Goal: Task Accomplishment & Management: Manage account settings

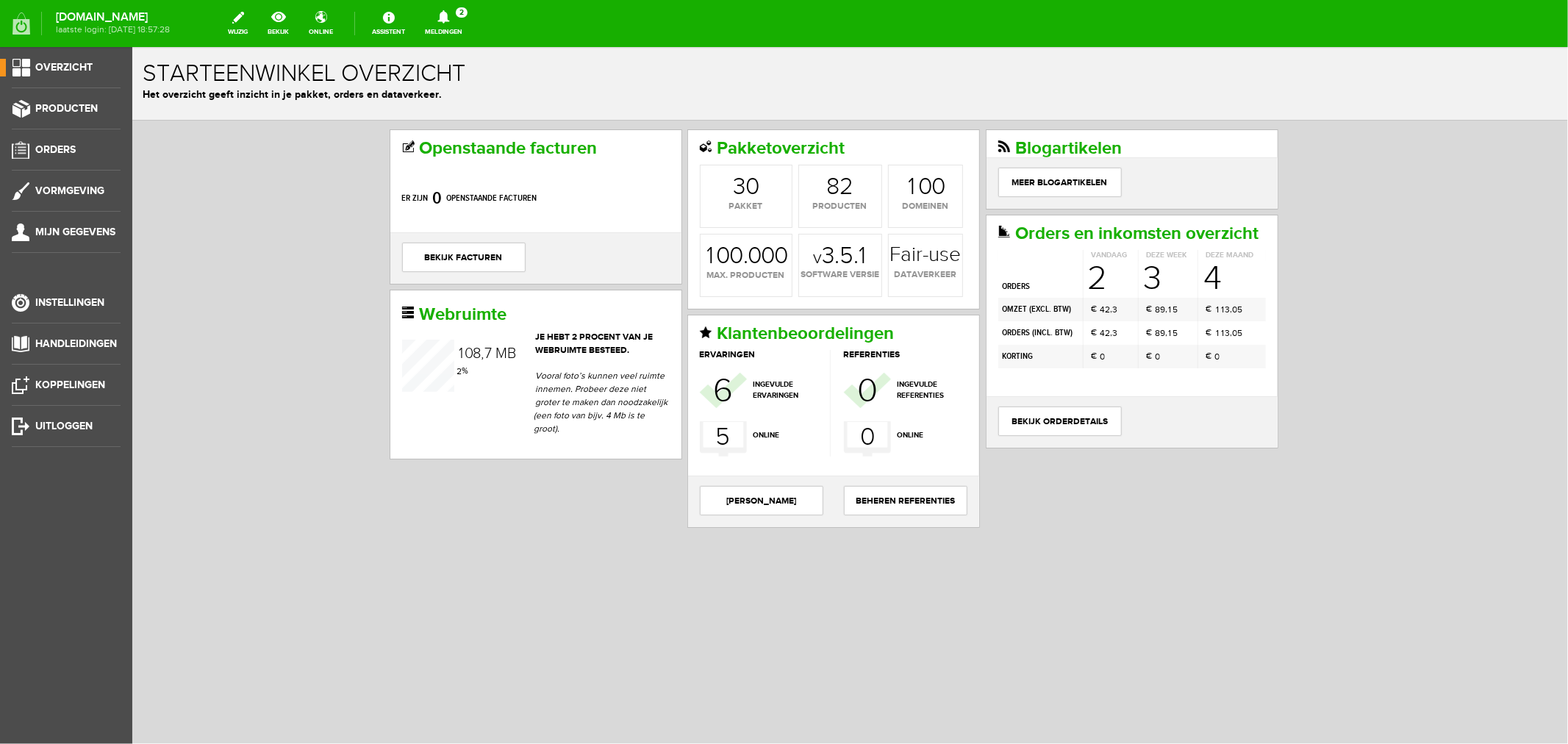
click at [449, 15] on icon at bounding box center [443, 17] width 12 height 13
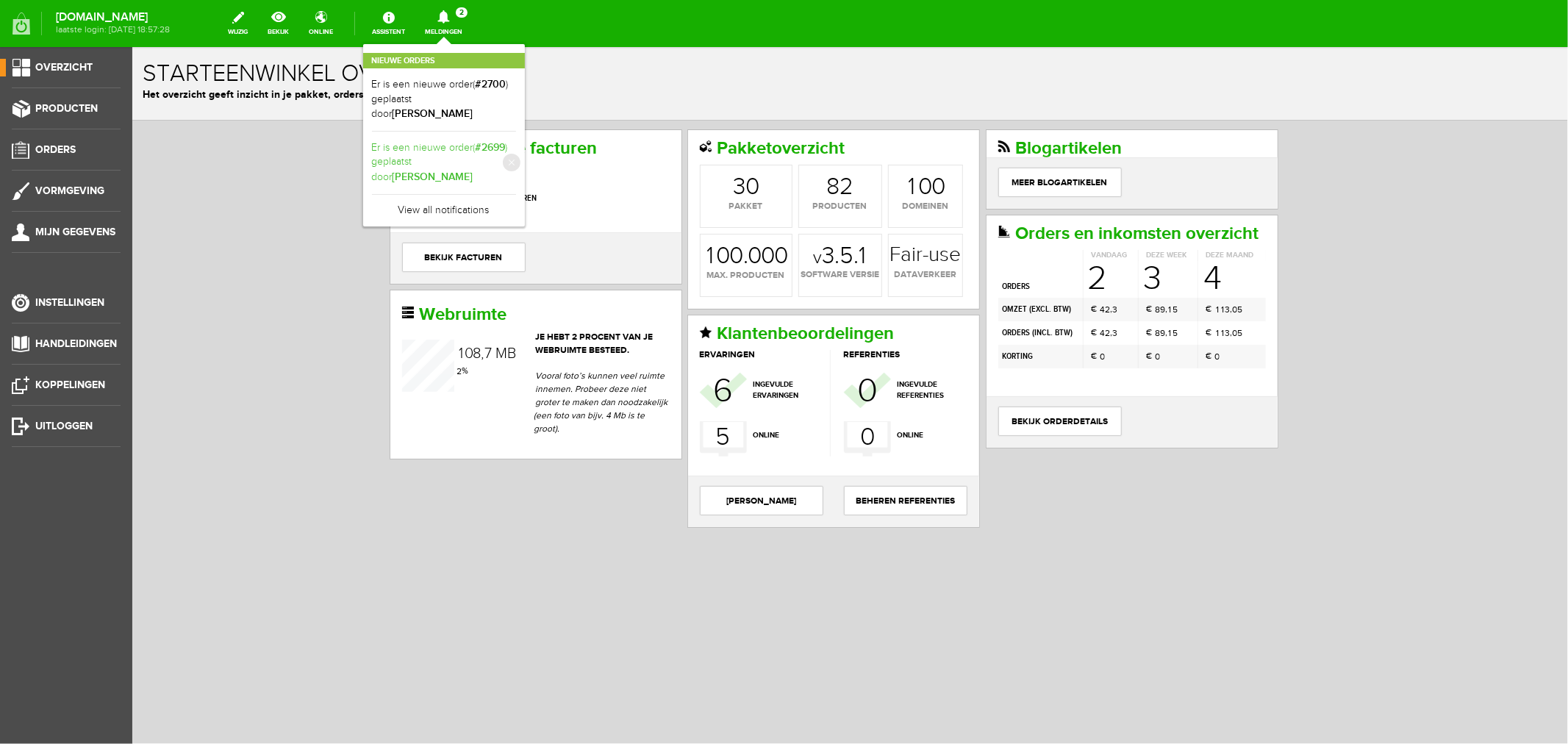
click at [506, 144] on link "Er is een nieuwe order( #2699 ) geplaatst door [PERSON_NAME]" at bounding box center [444, 162] width 144 height 45
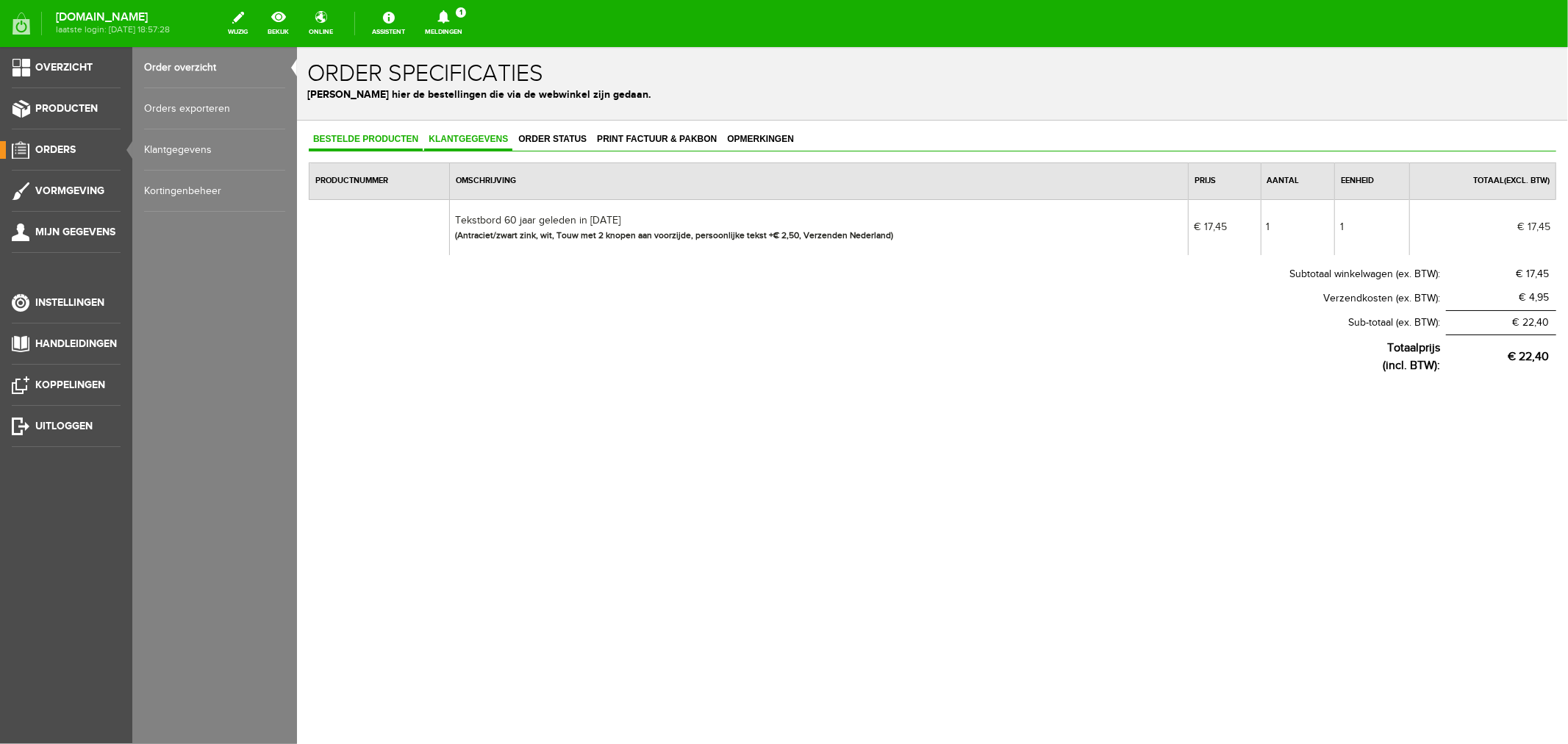
click at [448, 136] on span "Klantgegevens" at bounding box center [467, 138] width 88 height 10
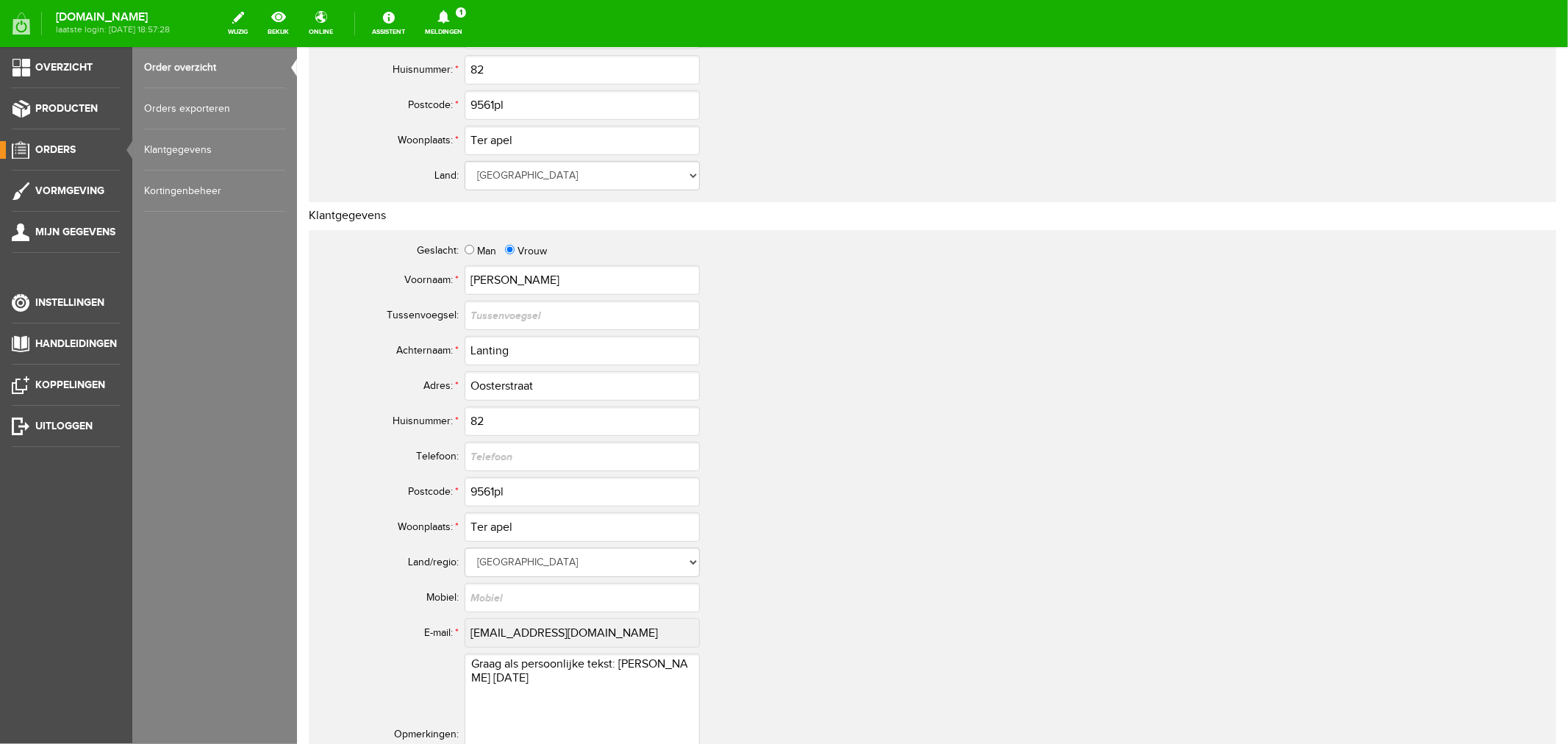
scroll to position [489, 0]
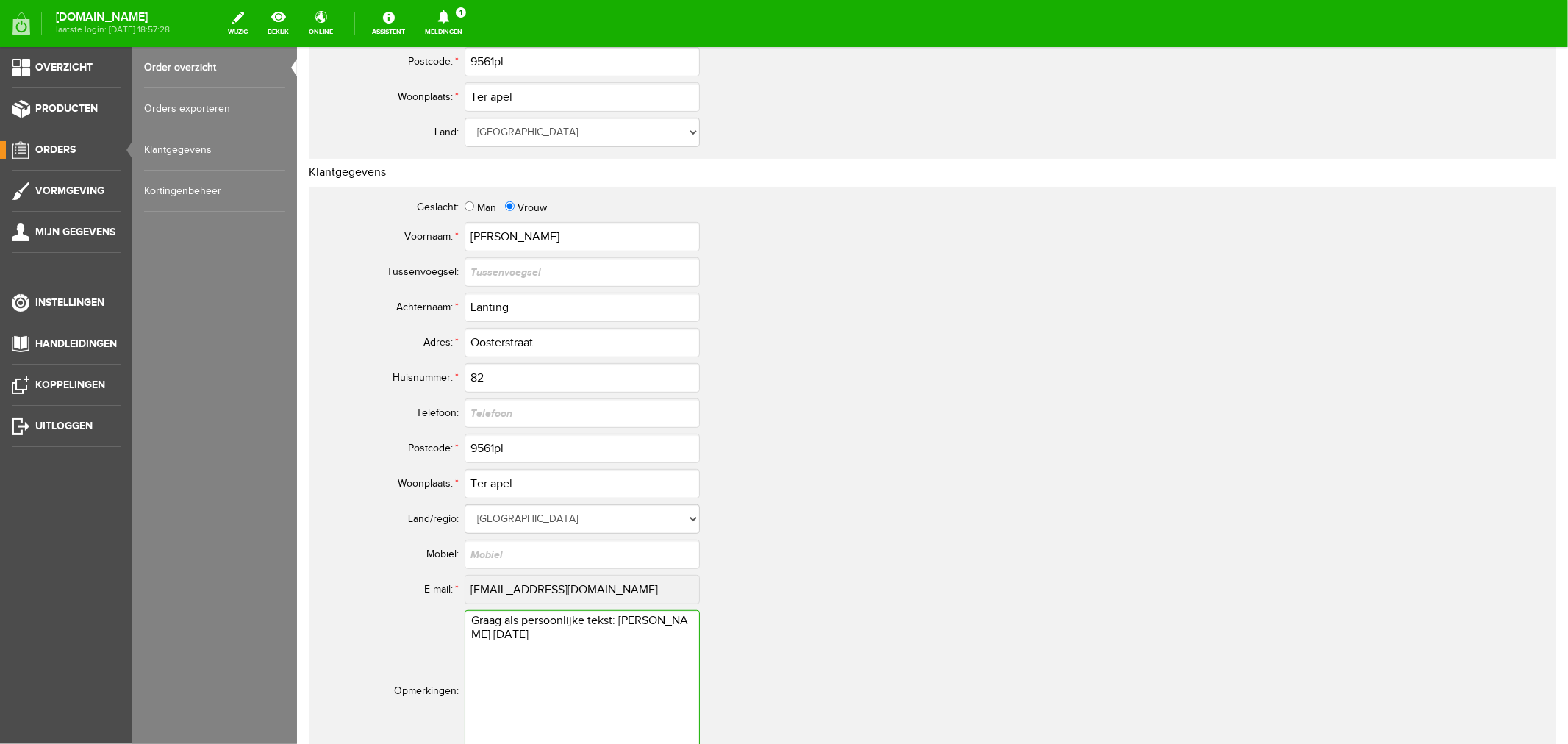
click at [614, 624] on textarea "Graag als persoonlijke tekst: [PERSON_NAME] [DATE]" at bounding box center [581, 690] width 235 height 161
drag, startPoint x: 617, startPoint y: 618, endPoint x: 625, endPoint y: 636, distance: 19.7
click at [625, 636] on textarea "Graag als persoonlijke tekst: [PERSON_NAME] [DATE]" at bounding box center [581, 690] width 235 height 161
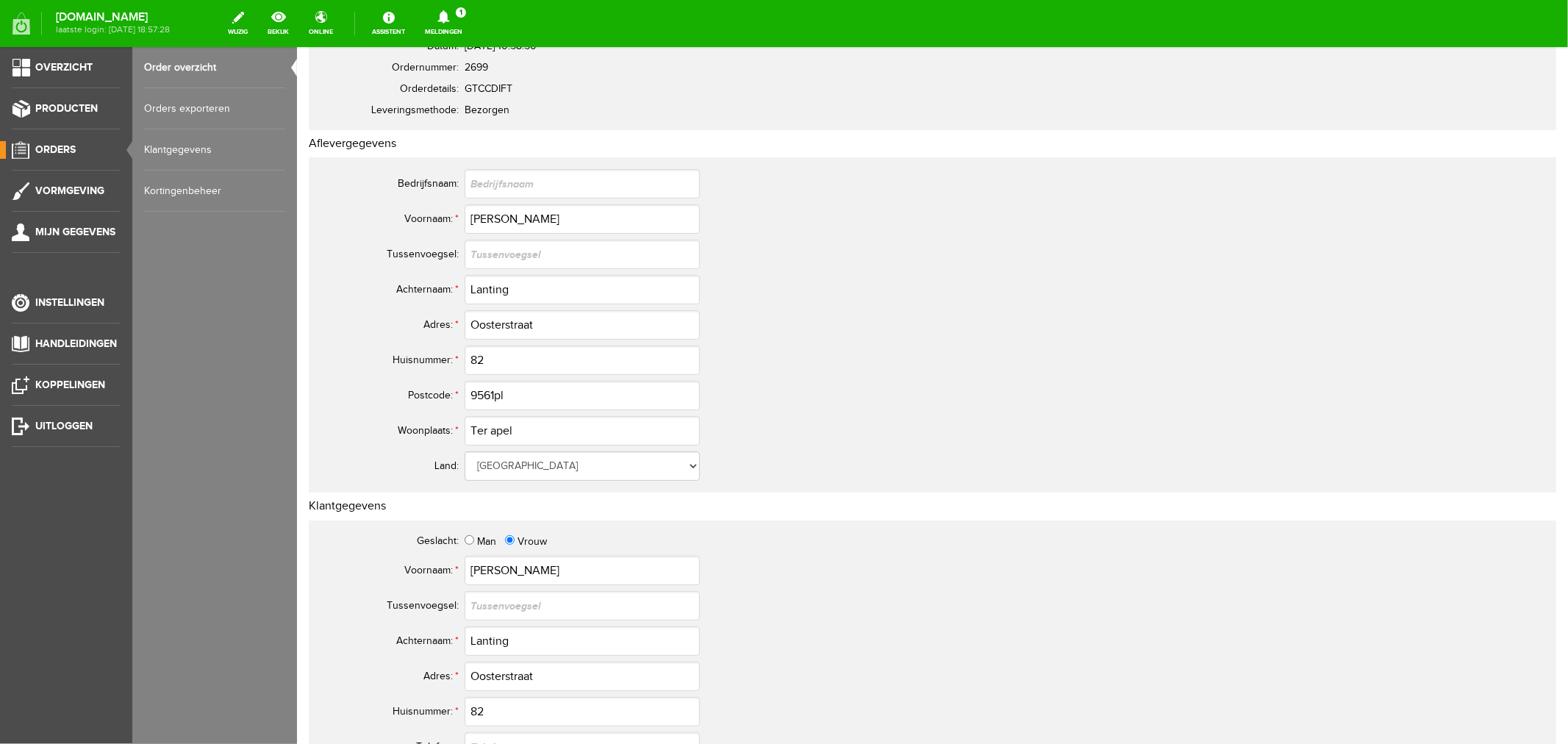
scroll to position [0, 0]
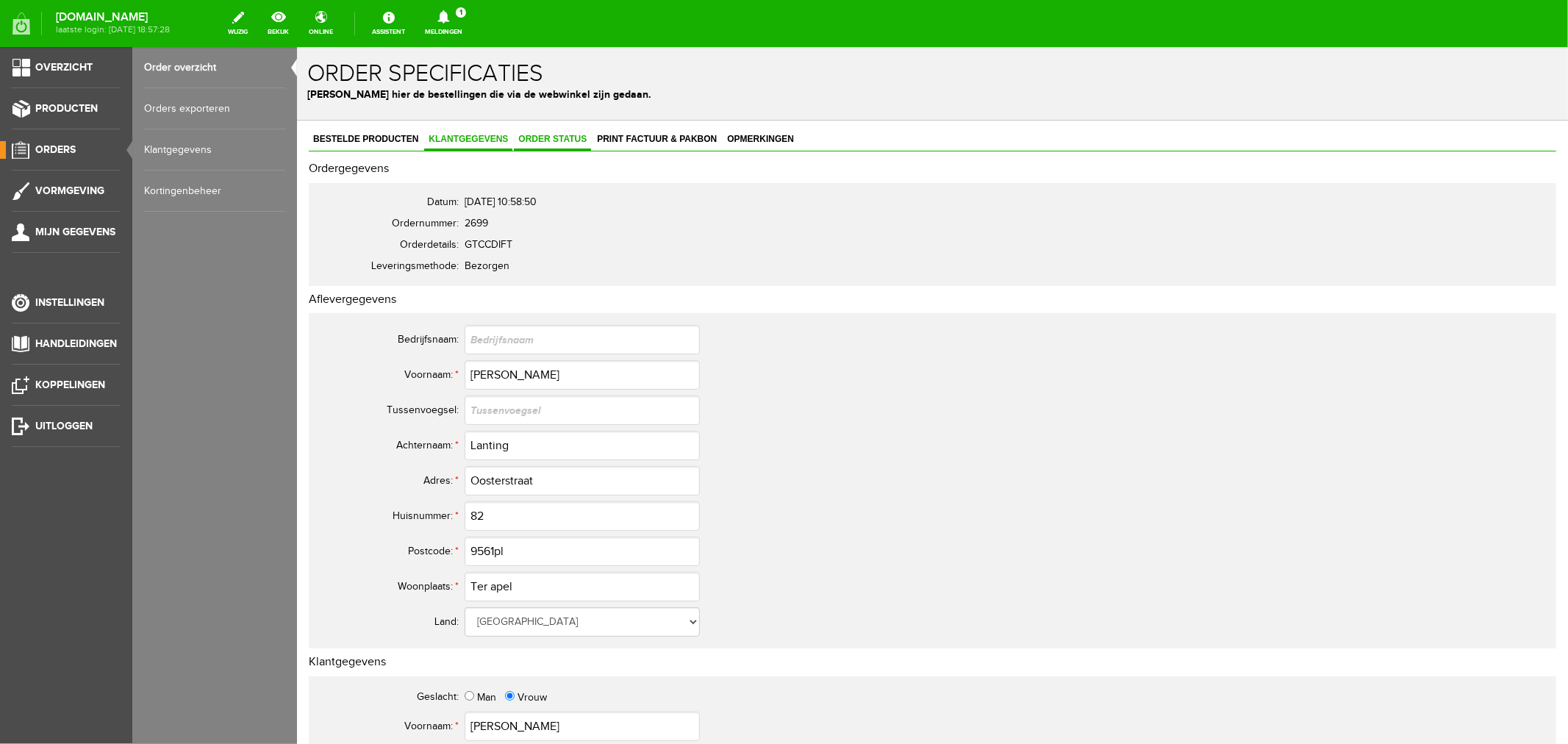
click at [556, 148] on link "Order status" at bounding box center [552, 139] width 78 height 21
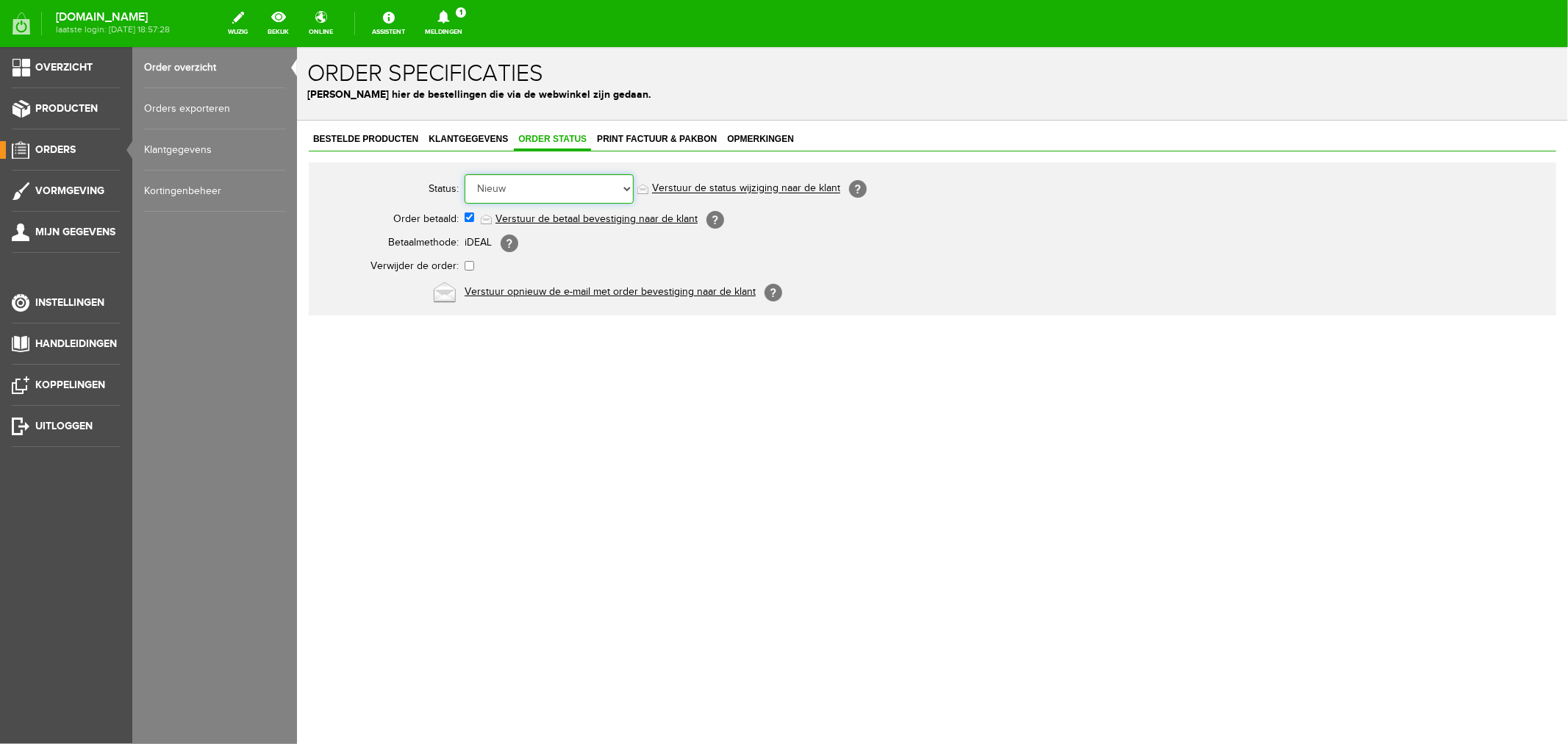
click at [526, 191] on select "Order niet afgerond Nieuw Order in behandeling Wacht op leverancier Wacht op be…" at bounding box center [549, 188] width 169 height 29
select select "2"
click at [464, 173] on select "Order niet afgerond Nieuw Order in behandeling Wacht op leverancier Wacht op be…" at bounding box center [549, 188] width 169 height 29
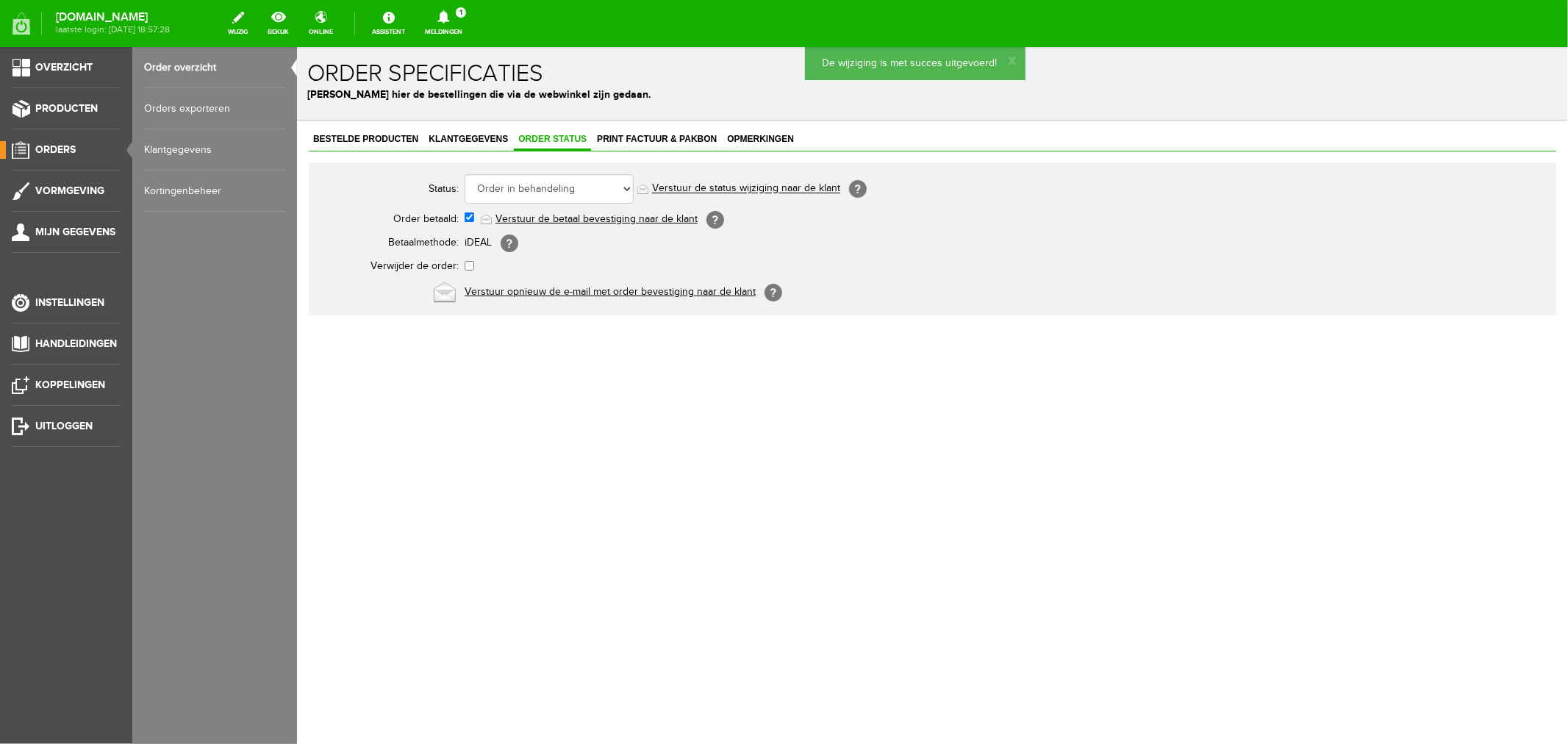
click at [683, 186] on link "Verstuur de status wijziging naar de klant" at bounding box center [746, 188] width 188 height 12
click at [664, 138] on span "Print factuur & pakbon" at bounding box center [656, 138] width 129 height 10
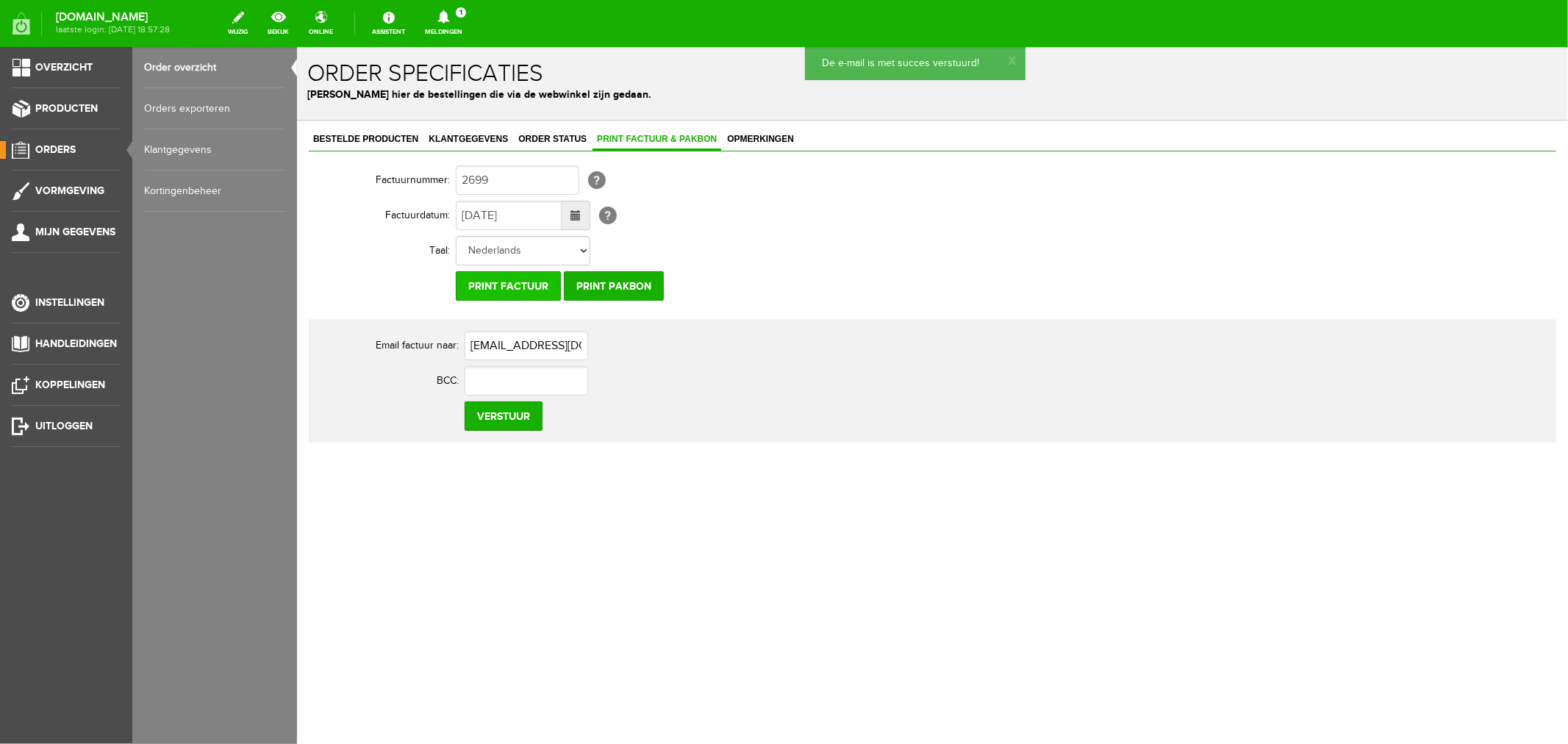
click at [522, 289] on input "Print factuur" at bounding box center [507, 285] width 105 height 29
click at [499, 283] on input "Print factuur" at bounding box center [507, 285] width 105 height 29
click at [471, 24] on link "Meldingen 1 Nieuwe orders Er is een nieuwe order( #2700 ) geplaatst door [PERSO…" at bounding box center [444, 23] width 55 height 32
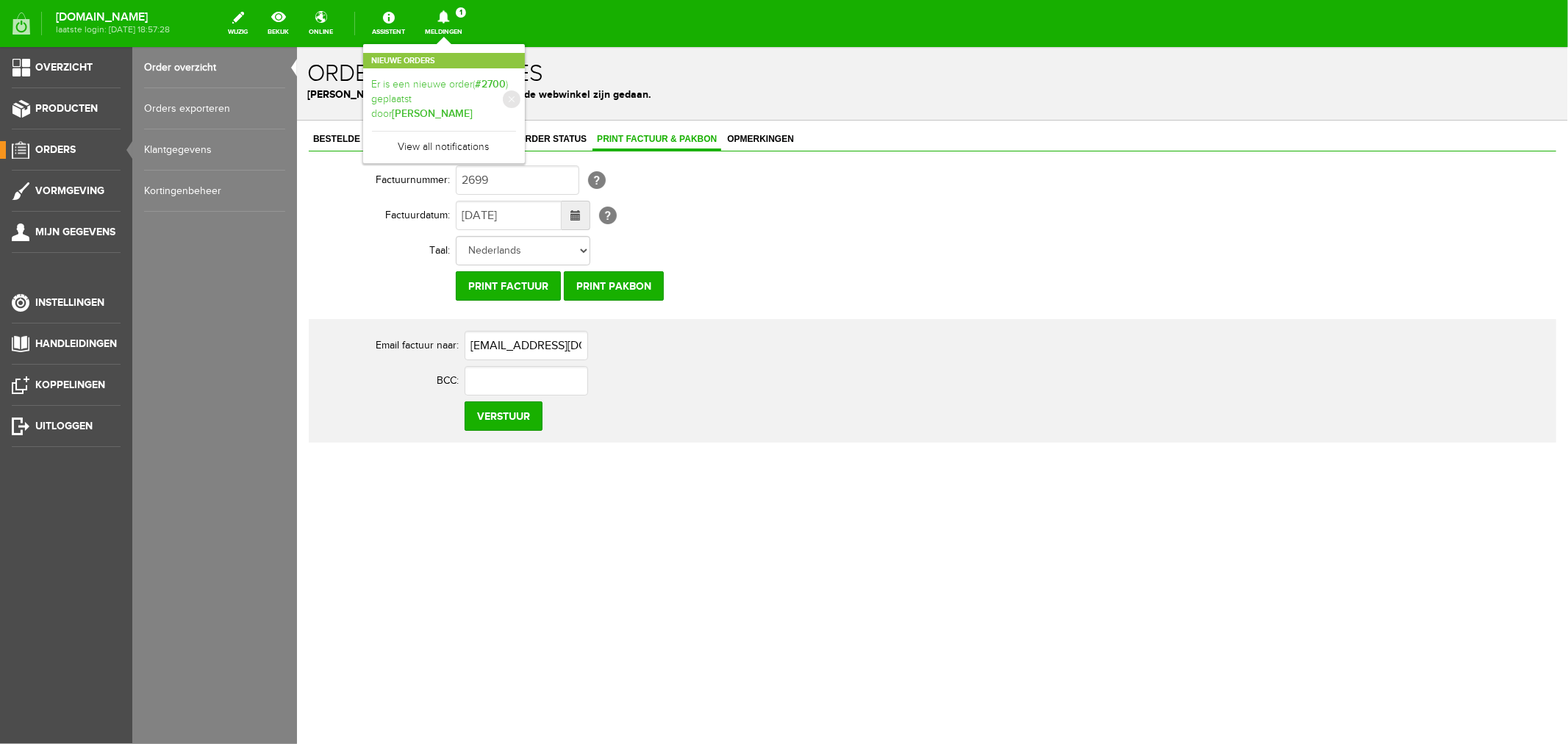
click at [489, 94] on link "Er is een nieuwe order( #2700 ) geplaatst door [PERSON_NAME]" at bounding box center [444, 100] width 144 height 45
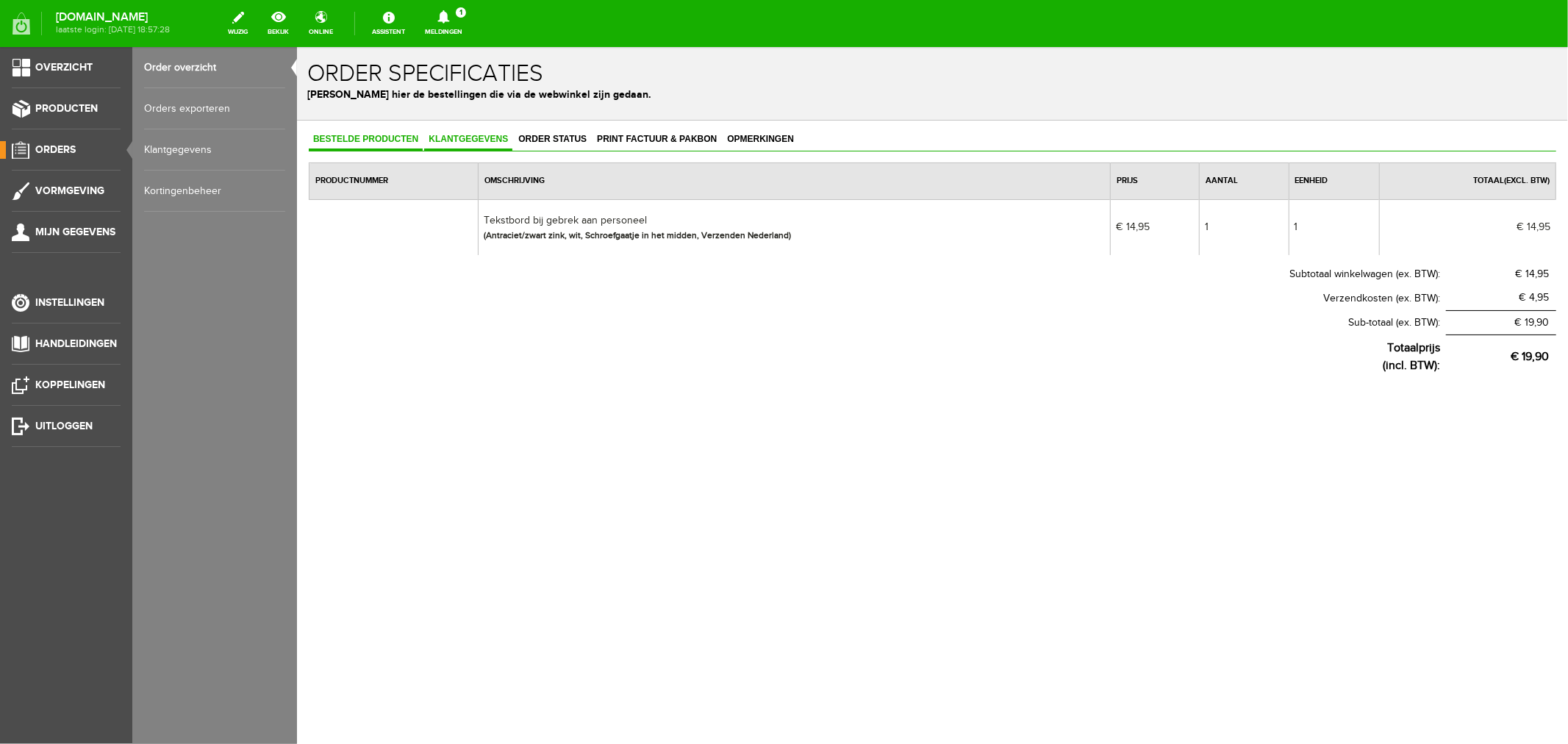
click at [448, 136] on span "Klantgegevens" at bounding box center [467, 138] width 88 height 10
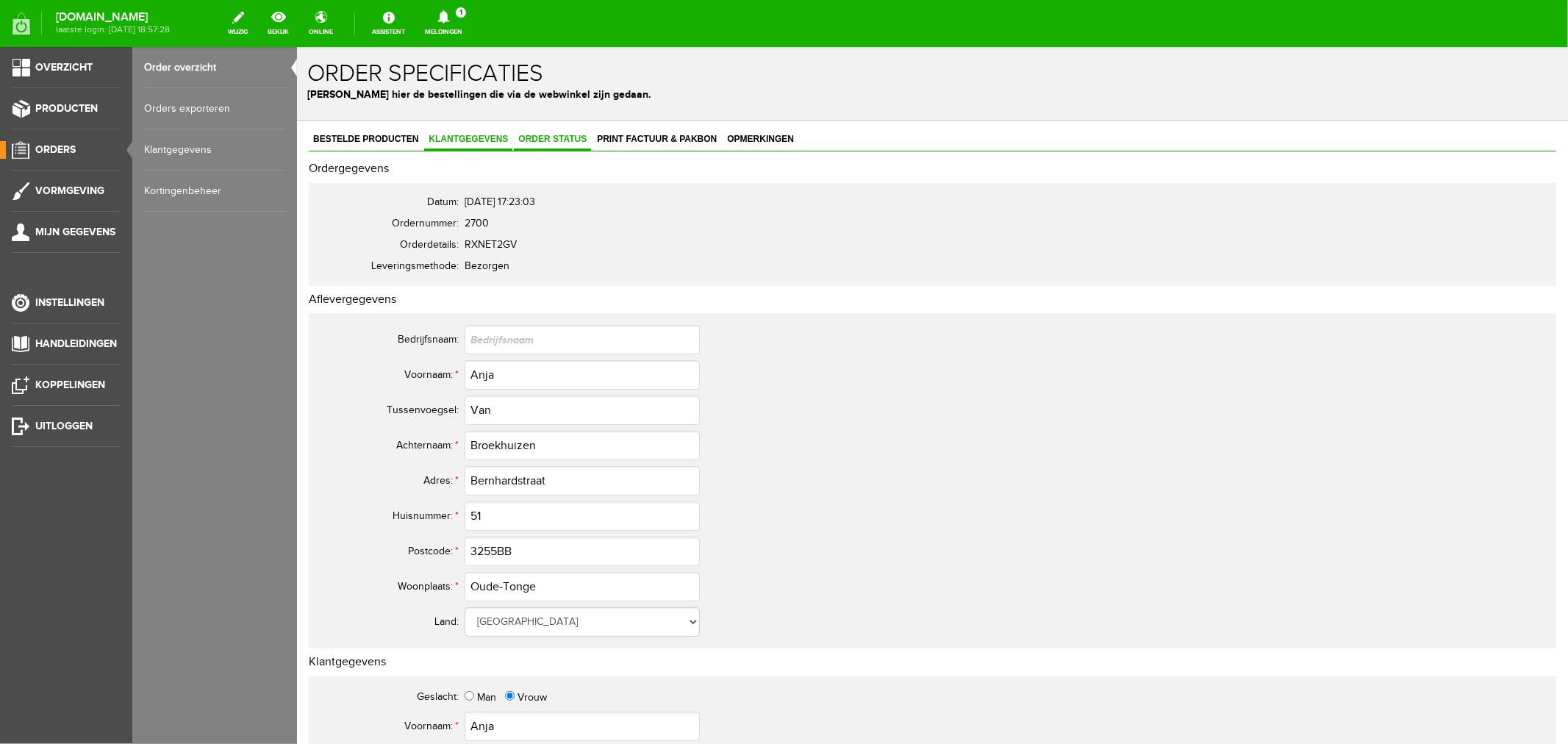
click at [560, 135] on span "Order status" at bounding box center [552, 138] width 78 height 10
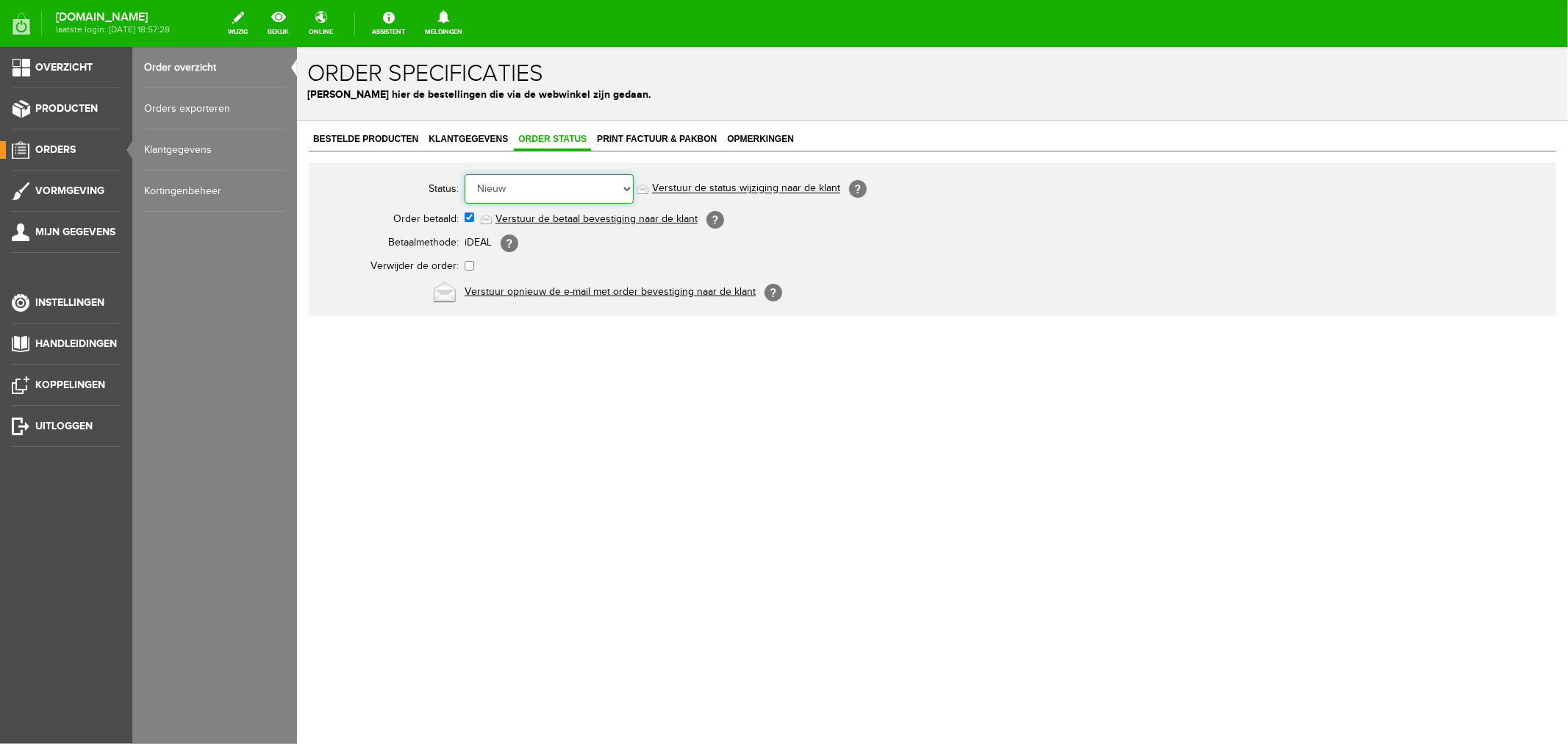
click at [526, 188] on select "Order niet afgerond Nieuw Order in behandeling Wacht op leverancier Wacht op be…" at bounding box center [549, 188] width 169 height 29
select select "2"
click at [464, 173] on select "Order niet afgerond Nieuw Order in behandeling Wacht op leverancier Wacht op be…" at bounding box center [549, 188] width 169 height 29
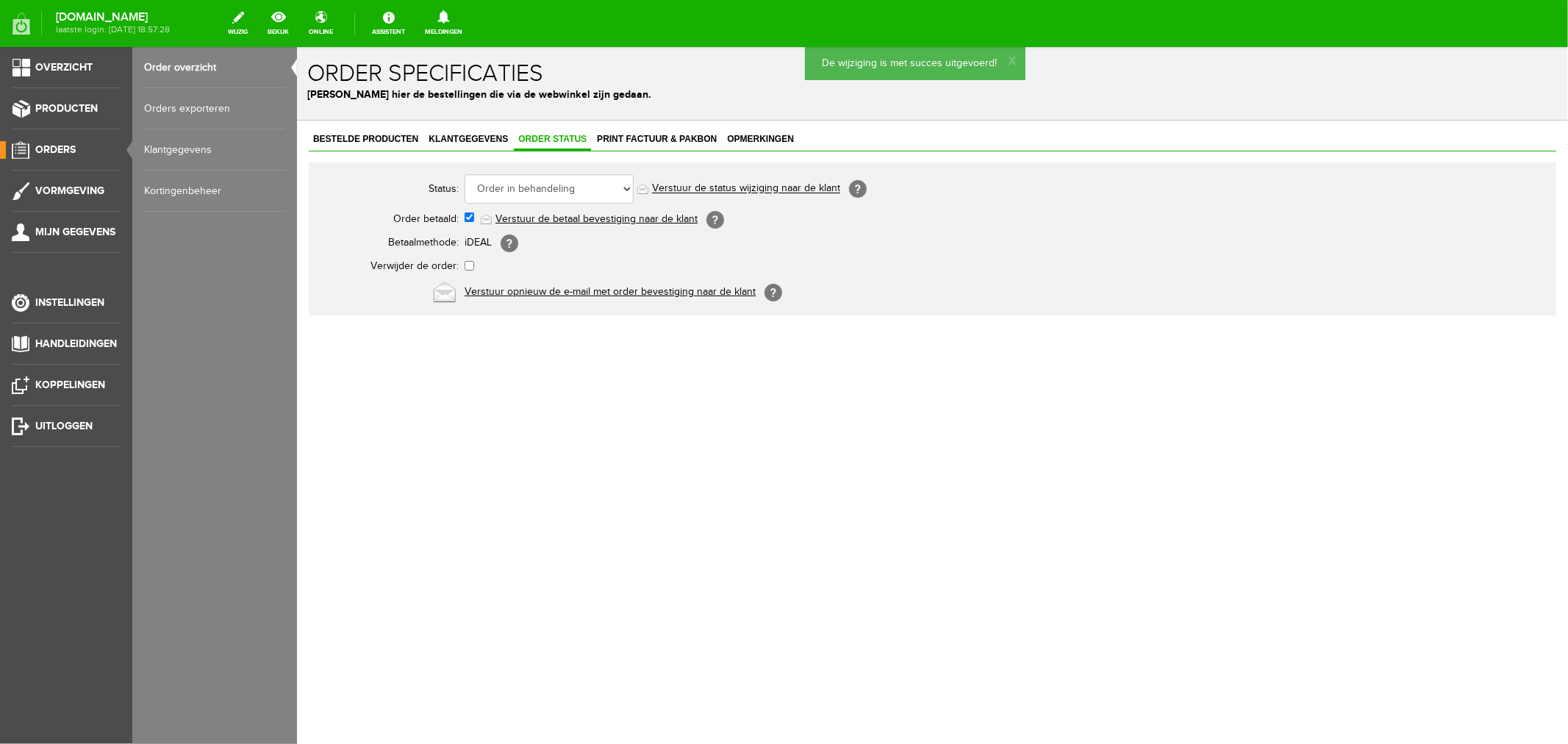
click at [703, 187] on link "Verstuur de status wijziging naar de klant" at bounding box center [746, 188] width 188 height 12
click at [674, 135] on span "Print factuur & pakbon" at bounding box center [656, 138] width 129 height 10
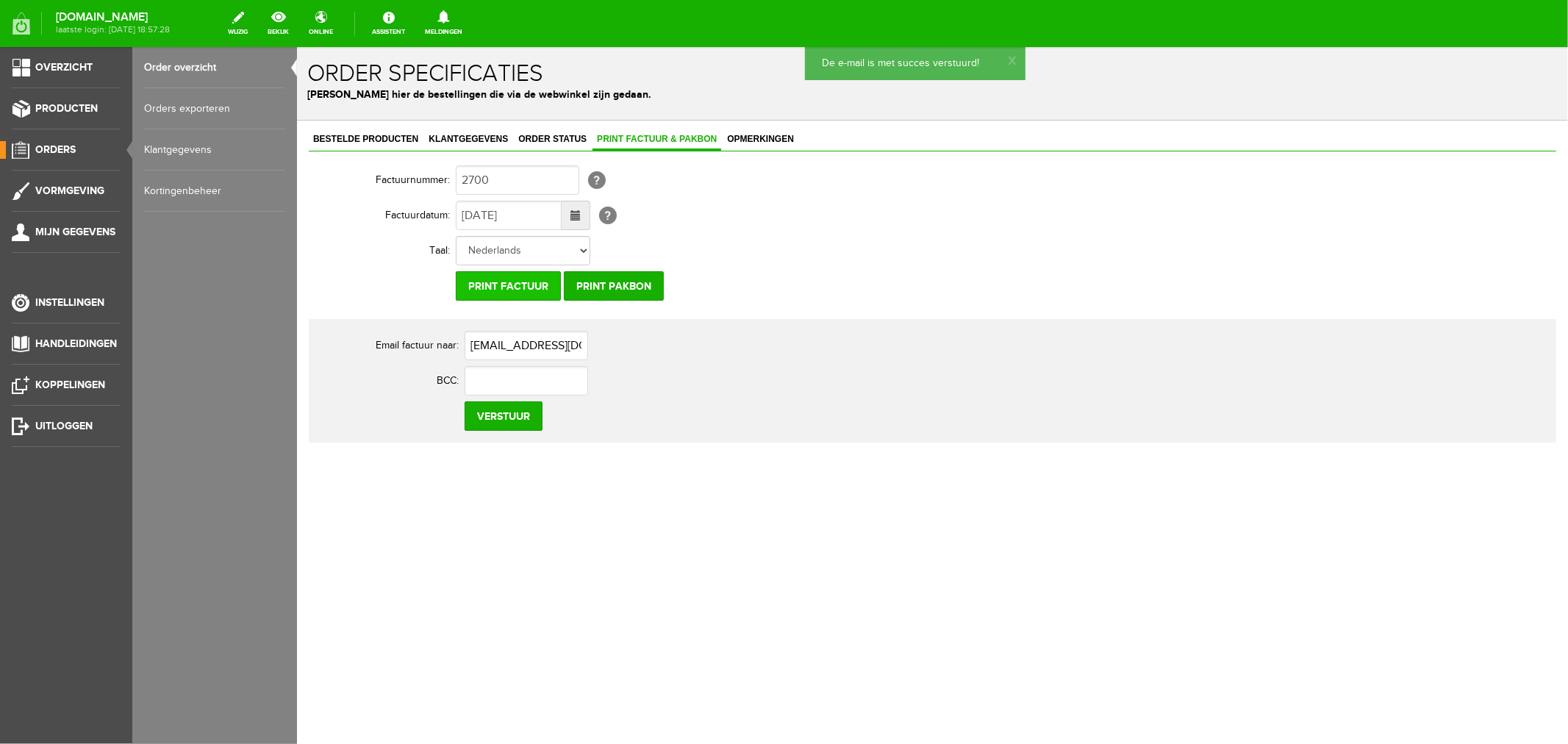
click at [530, 283] on input "Print factuur" at bounding box center [507, 285] width 105 height 29
click at [204, 67] on link "Order overzicht" at bounding box center [215, 67] width 141 height 41
